Goal: Task Accomplishment & Management: Use online tool/utility

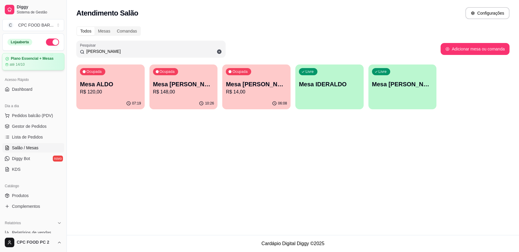
drag, startPoint x: 103, startPoint y: 50, endPoint x: 14, endPoint y: 56, distance: 89.0
click at [14, 56] on div "Diggy Sistema de Gestão C CPC FOOD BAR ... Loja aberta Plano Essencial + Mesas …" at bounding box center [259, 126] width 519 height 252
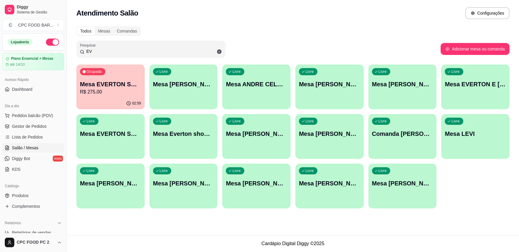
type input "EV"
click at [101, 99] on div "02:59" at bounding box center [110, 103] width 68 height 12
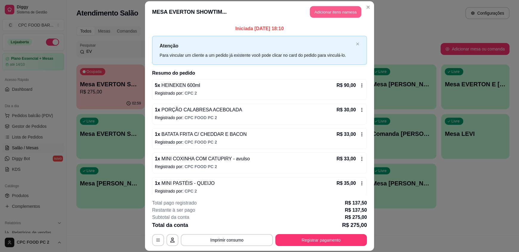
click at [324, 11] on button "Adicionar itens na mesa" at bounding box center [335, 12] width 51 height 12
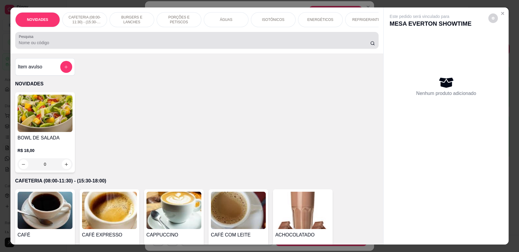
click at [114, 46] on input "Pesquisa" at bounding box center [194, 43] width 351 height 6
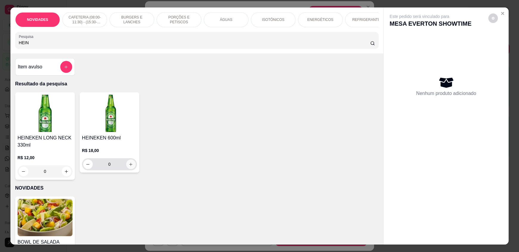
type input "HEIN"
click at [128, 166] on icon "increase-product-quantity" at bounding box center [130, 164] width 4 height 4
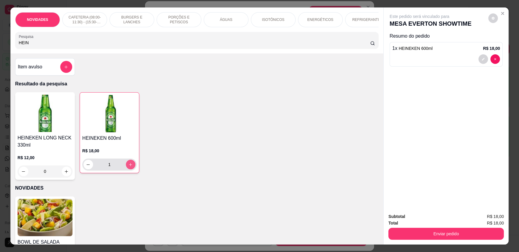
type input "1"
click at [223, 19] on p "ÁGUAS" at bounding box center [226, 19] width 13 height 5
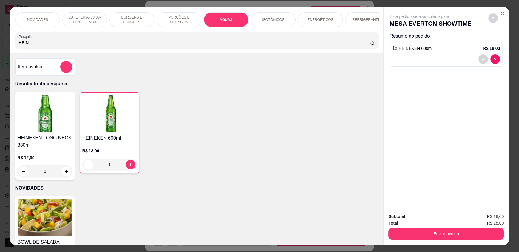
scroll to position [11, 0]
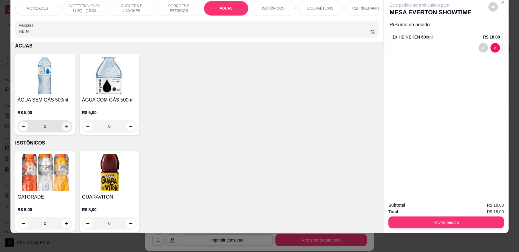
click at [65, 128] on icon "increase-product-quantity" at bounding box center [66, 126] width 3 height 3
type input "1"
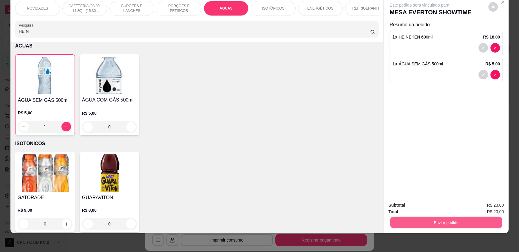
click at [470, 219] on button "Enviar pedido" at bounding box center [446, 222] width 112 height 12
click at [483, 208] on button "Enviar pedido" at bounding box center [488, 206] width 34 height 11
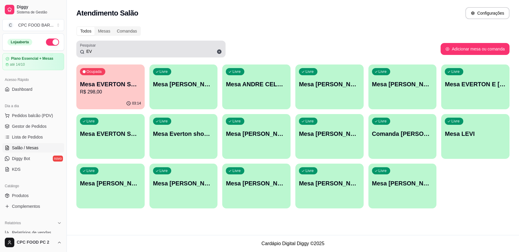
click at [150, 47] on div "EV" at bounding box center [151, 49] width 142 height 12
click at [150, 48] on div "EV" at bounding box center [151, 49] width 142 height 12
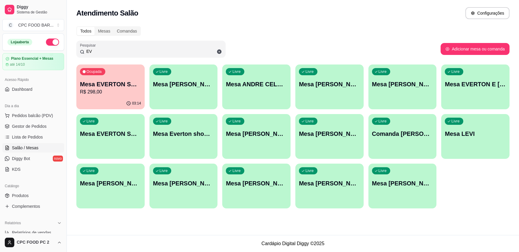
click at [149, 48] on input "EV" at bounding box center [152, 51] width 137 height 6
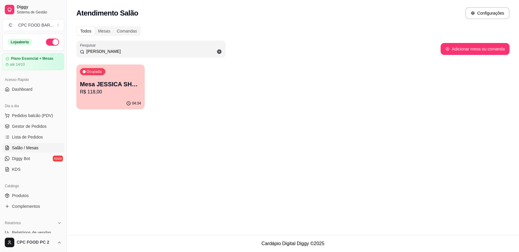
type input "[PERSON_NAME]"
click at [120, 94] on p "R$ 118,00" at bounding box center [110, 91] width 59 height 7
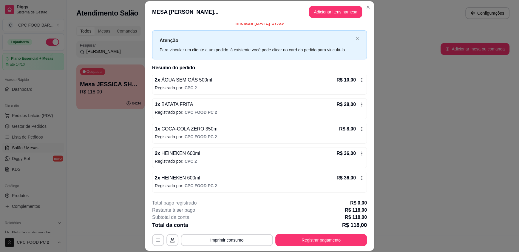
scroll to position [18, 0]
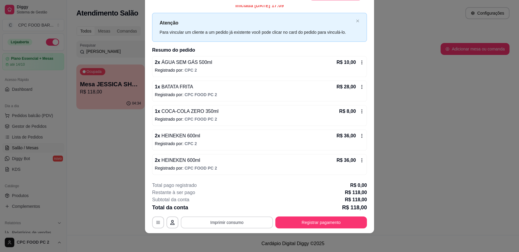
click at [232, 221] on button "Imprimir consumo" at bounding box center [227, 222] width 92 height 12
click at [234, 211] on button "IMPRESSORA" at bounding box center [226, 207] width 42 height 9
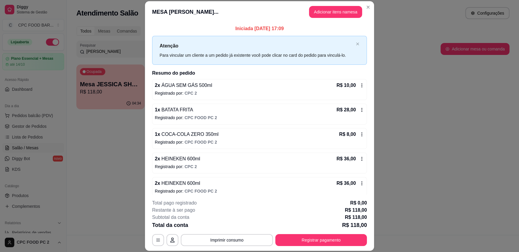
scroll to position [5, 0]
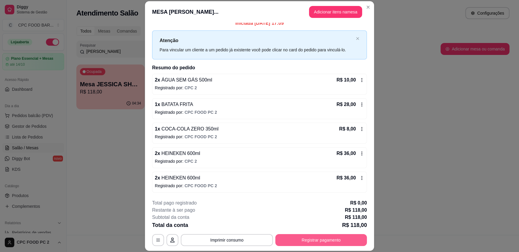
click at [338, 241] on button "Registrar pagamento" at bounding box center [321, 240] width 92 height 12
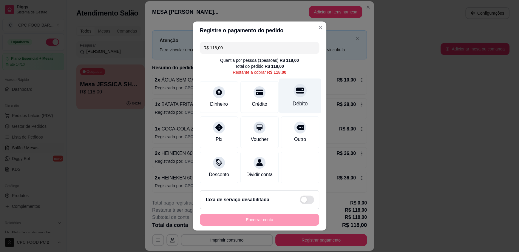
click at [296, 91] on icon at bounding box center [300, 90] width 8 height 8
type input "R$ 0,00"
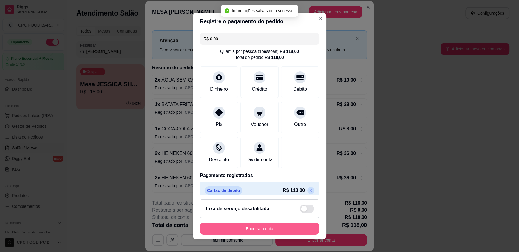
click at [263, 227] on button "Encerrar conta" at bounding box center [259, 228] width 119 height 12
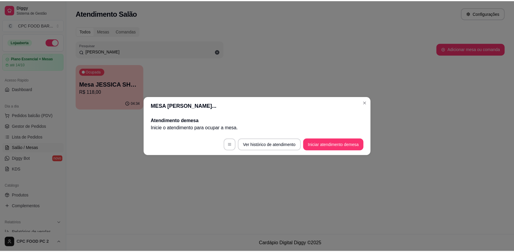
scroll to position [0, 0]
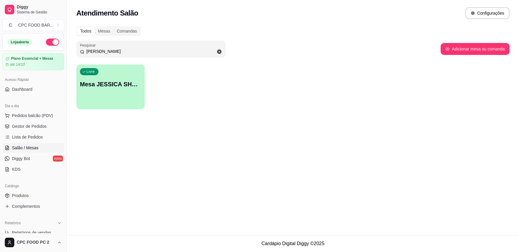
click at [110, 48] on input "[PERSON_NAME]" at bounding box center [152, 51] width 137 height 6
click at [109, 48] on input "[PERSON_NAME]" at bounding box center [152, 51] width 137 height 6
type input "J"
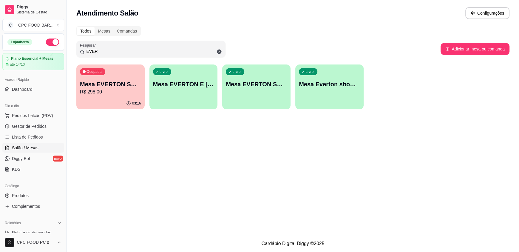
type input "EVER"
click at [120, 91] on p "R$ 298,00" at bounding box center [110, 91] width 59 height 7
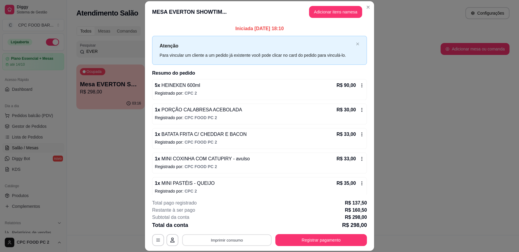
click at [222, 241] on button "Imprimir consumo" at bounding box center [226, 240] width 89 height 12
click at [228, 227] on button "IMPRESSORA" at bounding box center [226, 226] width 43 height 10
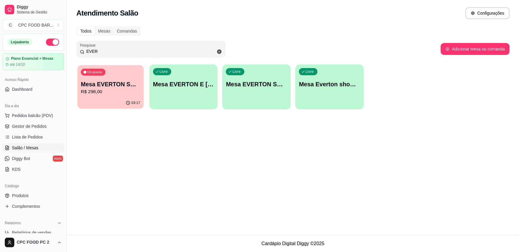
click at [92, 96] on div "Ocupada Mesa EVERTON SHOWTIME R$ 298,00" at bounding box center [110, 81] width 66 height 32
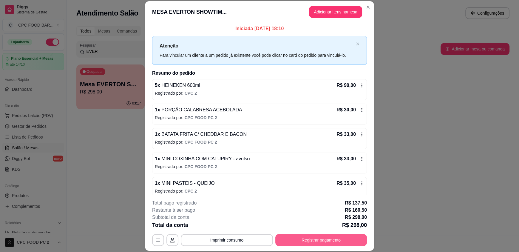
click at [303, 237] on button "Registrar pagamento" at bounding box center [321, 240] width 92 height 12
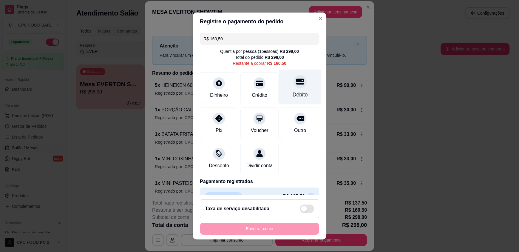
click at [286, 88] on div "Débito" at bounding box center [300, 86] width 42 height 35
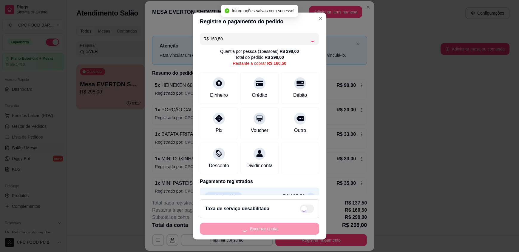
type input "R$ 0,00"
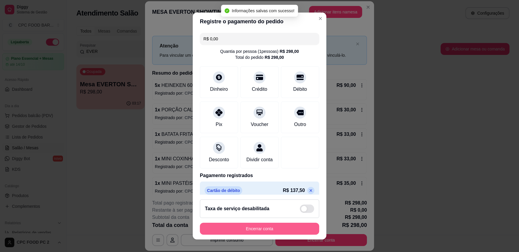
click at [260, 230] on button "Encerrar conta" at bounding box center [259, 228] width 119 height 12
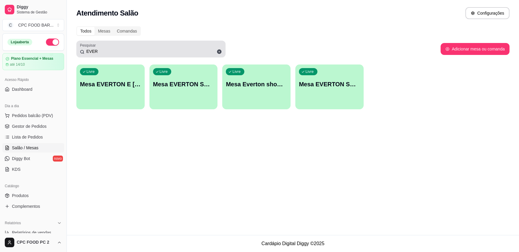
click at [130, 48] on input "EVER" at bounding box center [152, 51] width 137 height 6
click at [129, 48] on div "EVER" at bounding box center [151, 49] width 142 height 12
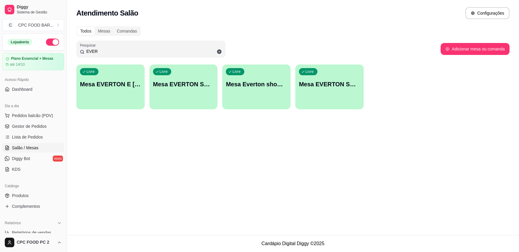
click at [117, 51] on input "EVER" at bounding box center [152, 51] width 137 height 6
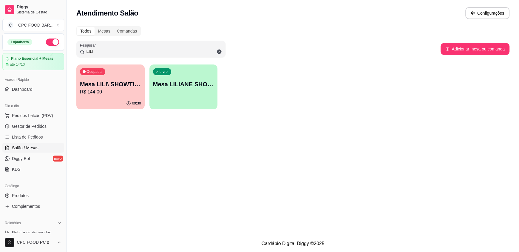
type input "LILI"
click at [119, 76] on div "Ocupada Mesa LILI\ SHOWTIME R$ 144,00" at bounding box center [110, 80] width 68 height 33
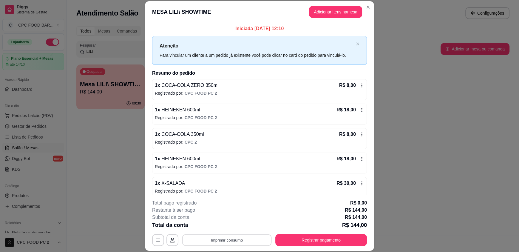
click at [239, 238] on button "Imprimir consumo" at bounding box center [226, 240] width 89 height 12
click at [223, 228] on button "IMPRESSORA" at bounding box center [226, 226] width 43 height 10
click at [287, 237] on button "Registrar pagamento" at bounding box center [321, 240] width 89 height 12
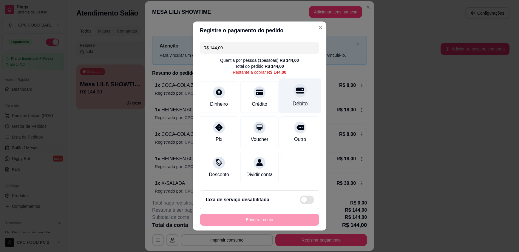
click at [292, 102] on div "Débito" at bounding box center [299, 104] width 15 height 8
type input "R$ 0,00"
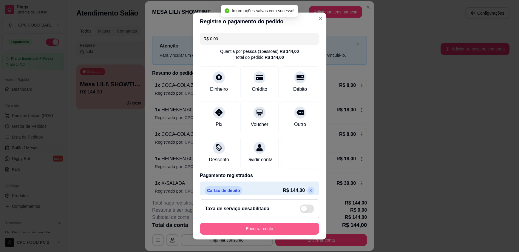
click at [245, 229] on button "Encerrar conta" at bounding box center [259, 228] width 119 height 12
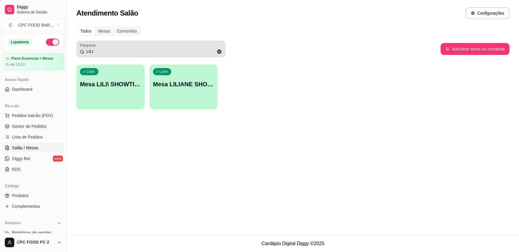
click at [218, 50] on icon at bounding box center [219, 51] width 4 height 4
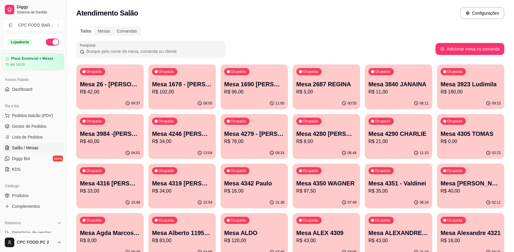
click at [152, 51] on input "Pesquisar" at bounding box center [152, 51] width 137 height 6
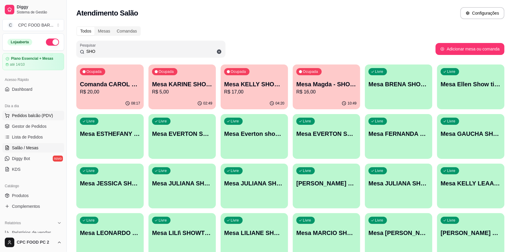
type input "SHO"
click at [17, 116] on span "Pedidos balcão (PDV)" at bounding box center [32, 115] width 41 height 6
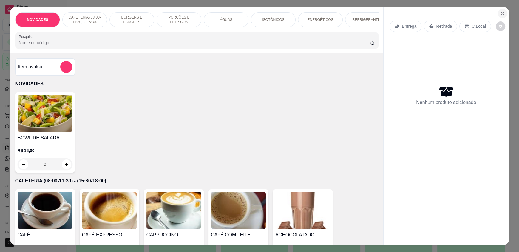
click at [500, 14] on icon "Close" at bounding box center [502, 13] width 5 height 5
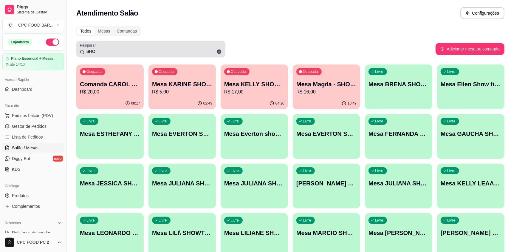
click at [219, 51] on icon at bounding box center [219, 51] width 4 height 4
